Goal: Information Seeking & Learning: Learn about a topic

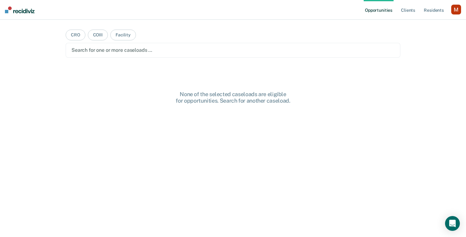
click at [462, 9] on nav "Opportunities Client s Resident s Profile How it works Log Out" at bounding box center [233, 10] width 466 height 20
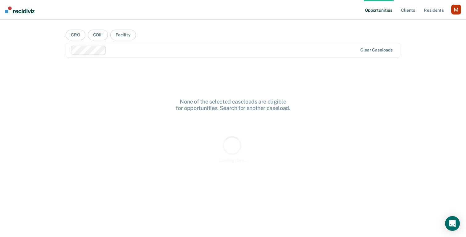
click at [458, 10] on div "button" at bounding box center [456, 10] width 10 height 10
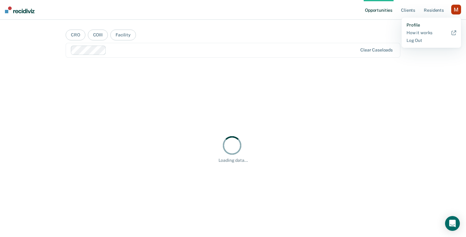
click at [417, 25] on link "Profile" at bounding box center [431, 24] width 50 height 5
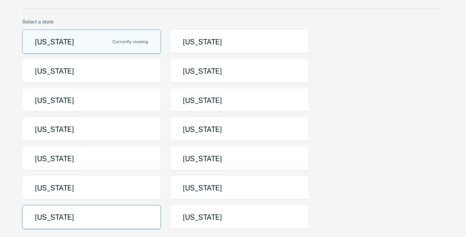
scroll to position [31, 0]
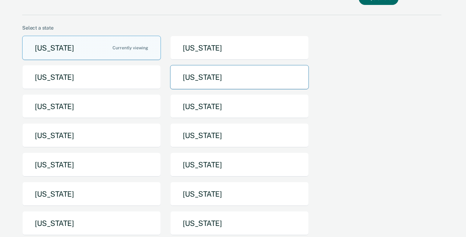
click at [197, 86] on button "Idaho" at bounding box center [239, 77] width 139 height 24
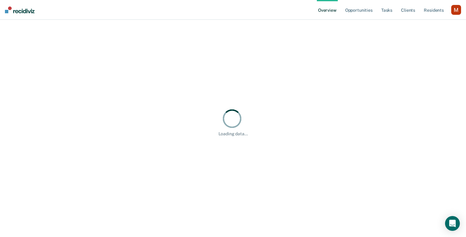
click at [452, 9] on div "button" at bounding box center [456, 10] width 10 height 10
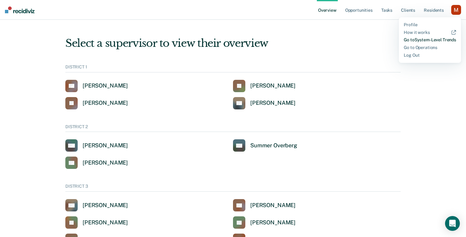
click at [428, 42] on link "Go to System-Level Trends" at bounding box center [429, 39] width 52 height 5
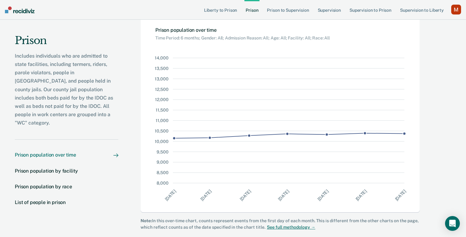
scroll to position [42, 0]
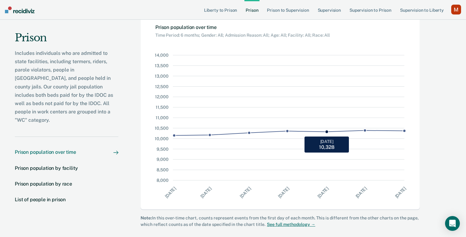
click at [307, 119] on icon at bounding box center [326, 117] width 41 height 125
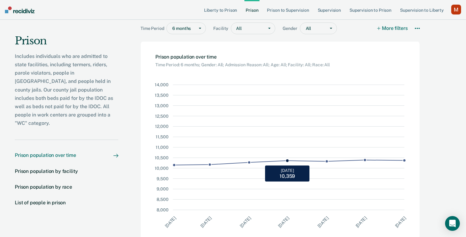
scroll to position [11, 0]
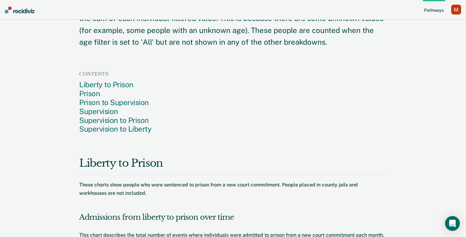
scroll to position [72, 0]
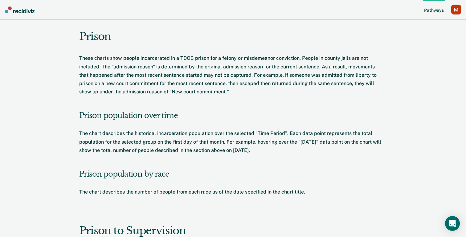
scroll to position [612, 0]
